Goal: Book appointment/travel/reservation

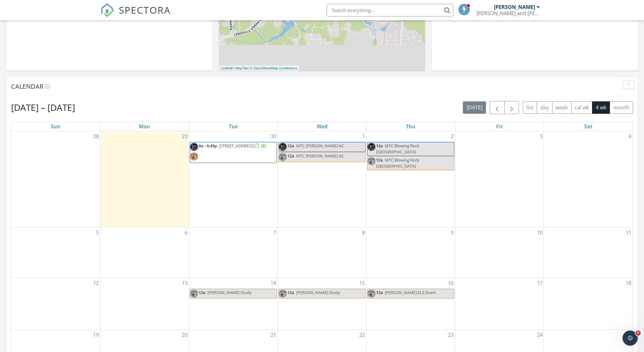
scroll to position [222, 0]
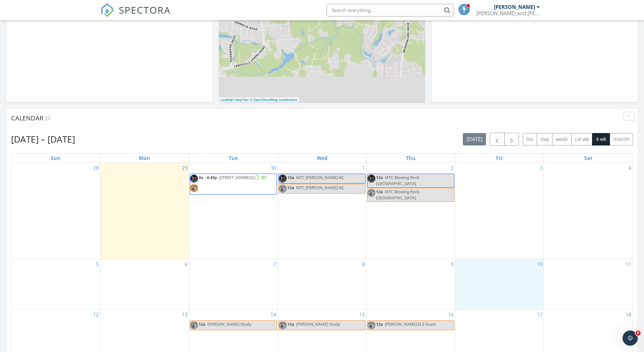
click at [488, 261] on div "10" at bounding box center [499, 284] width 88 height 50
click at [499, 242] on link "Event" at bounding box center [498, 244] width 33 height 10
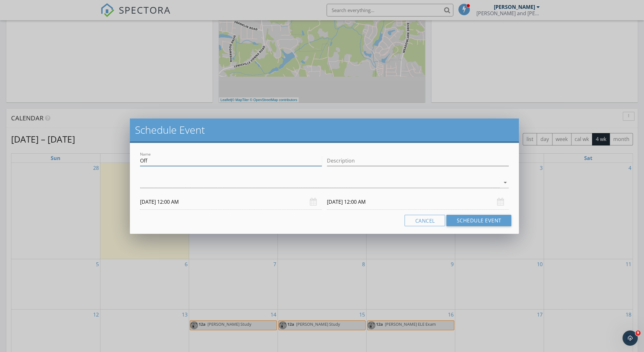
click at [184, 162] on input "Off" at bounding box center [231, 161] width 182 height 10
type input "Septic CE"
click at [152, 186] on div at bounding box center [320, 182] width 360 height 10
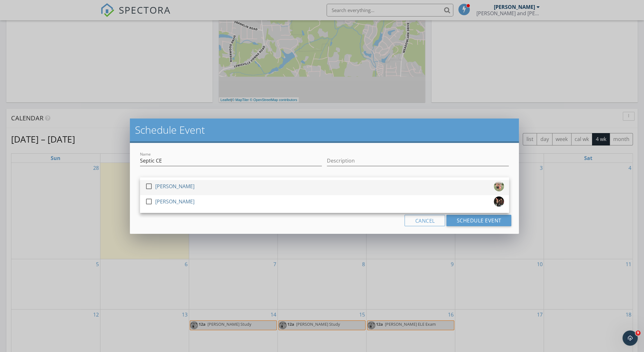
click at [147, 186] on div at bounding box center [149, 186] width 11 height 11
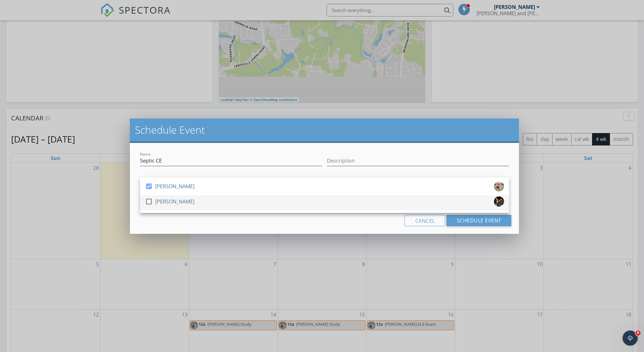
click at [151, 201] on div at bounding box center [149, 201] width 11 height 11
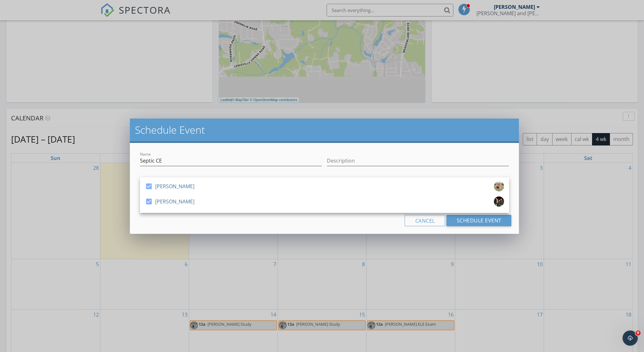
click at [281, 230] on div "Name Septic CE Description check_box [PERSON_NAME] check_box [PERSON_NAME] [PER…" at bounding box center [325, 188] width 390 height 91
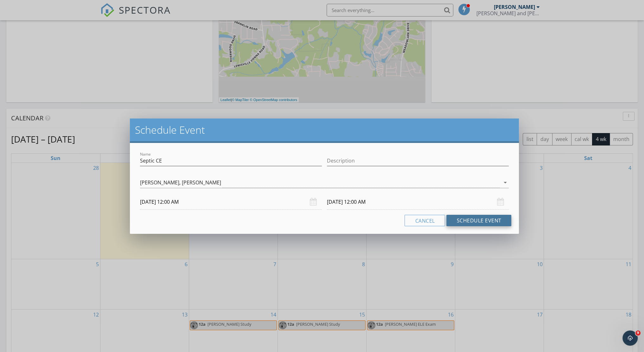
click at [479, 221] on button "Schedule Event" at bounding box center [479, 220] width 65 height 11
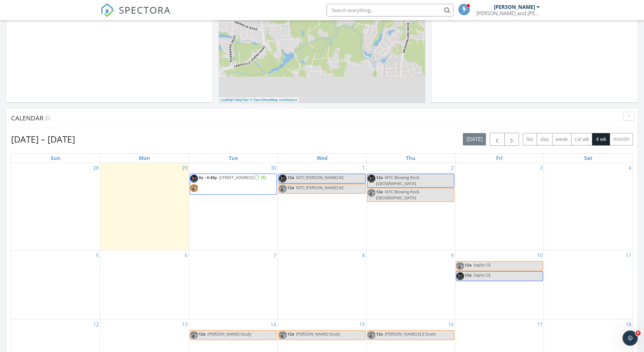
click at [497, 197] on div "3" at bounding box center [499, 206] width 88 height 87
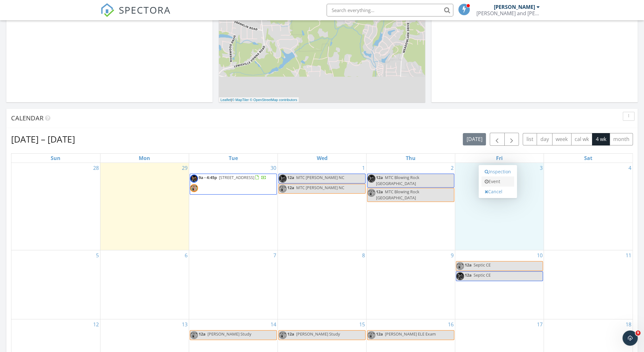
click at [496, 183] on link "Event" at bounding box center [498, 182] width 33 height 10
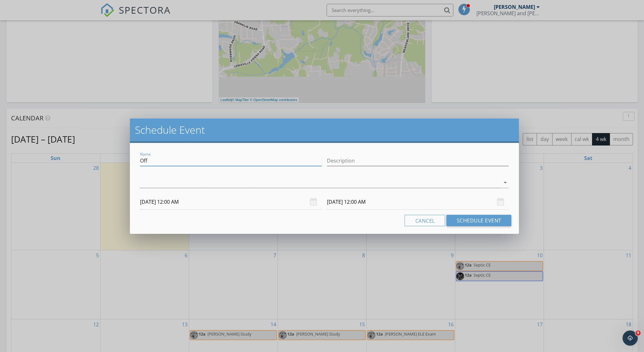
click at [165, 163] on input "Off" at bounding box center [231, 161] width 182 height 10
type input "Booked"
click at [152, 183] on div at bounding box center [320, 182] width 360 height 10
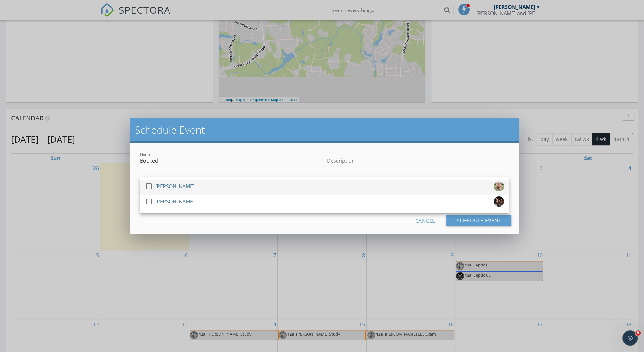
click at [150, 186] on div at bounding box center [149, 186] width 11 height 11
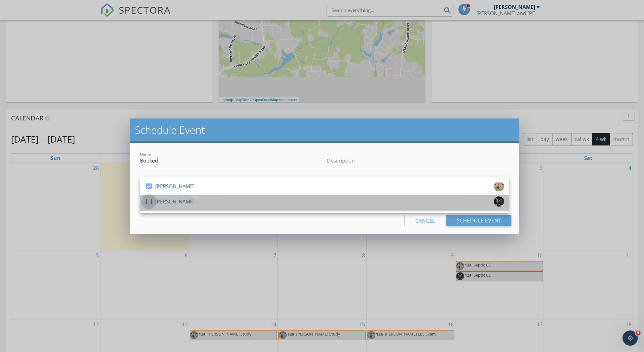
click at [148, 201] on div at bounding box center [149, 201] width 11 height 11
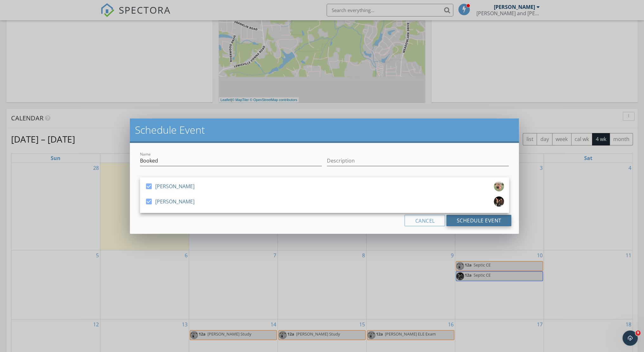
click at [484, 220] on button "Schedule Event" at bounding box center [479, 220] width 65 height 11
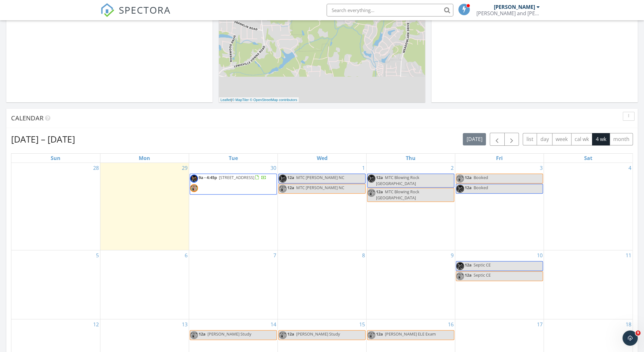
click at [310, 140] on div "[DATE] – [DATE] [DATE] list day week cal wk 4 wk month" at bounding box center [322, 139] width 622 height 13
